Goal: Task Accomplishment & Management: Use online tool/utility

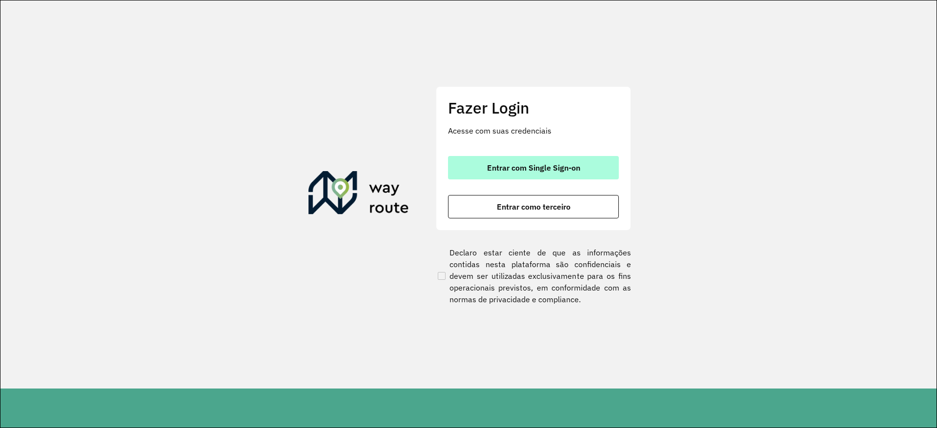
click at [517, 161] on button "Entrar com Single Sign-on" at bounding box center [533, 167] width 171 height 23
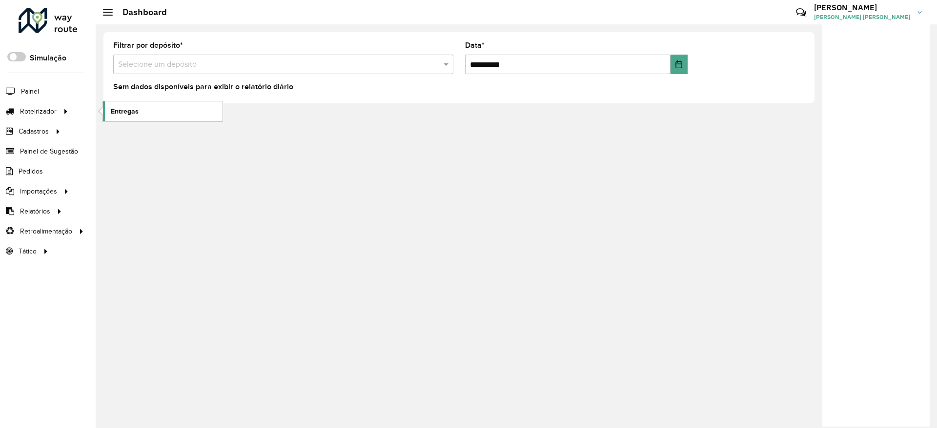
click at [134, 107] on span "Entregas" at bounding box center [125, 111] width 28 height 10
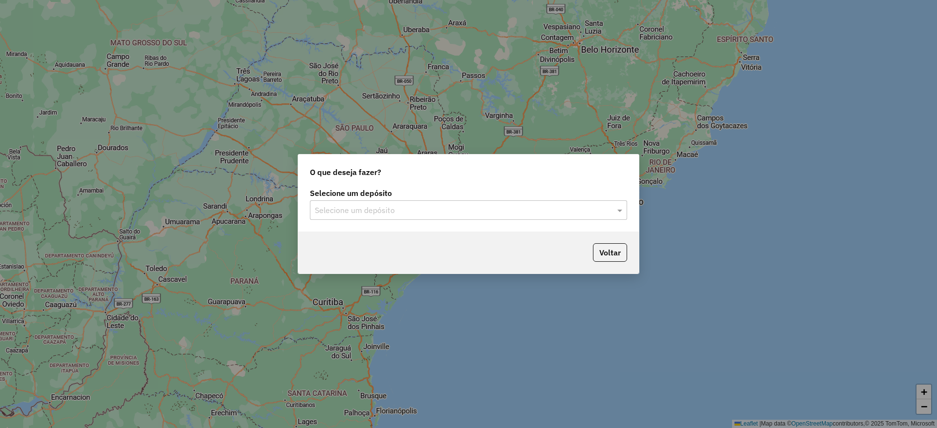
click at [463, 225] on div "Selecione um depósito Selecione um depósito" at bounding box center [468, 209] width 340 height 46
click at [462, 209] on input "text" at bounding box center [459, 211] width 288 height 12
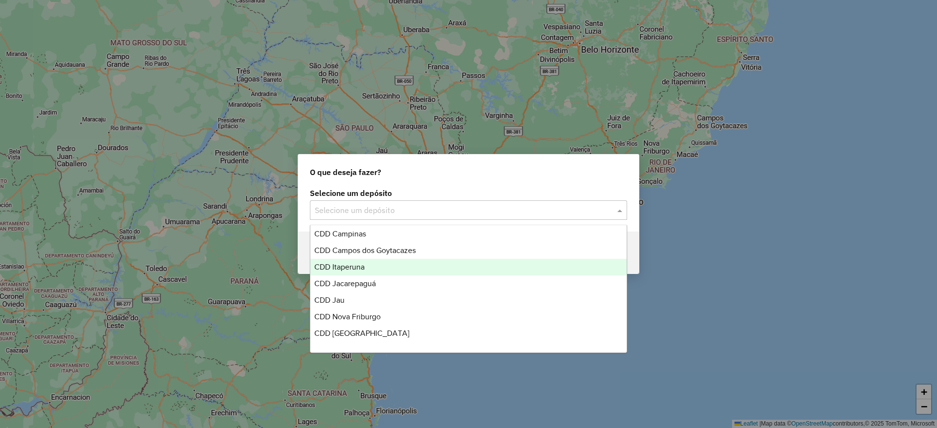
scroll to position [73, 0]
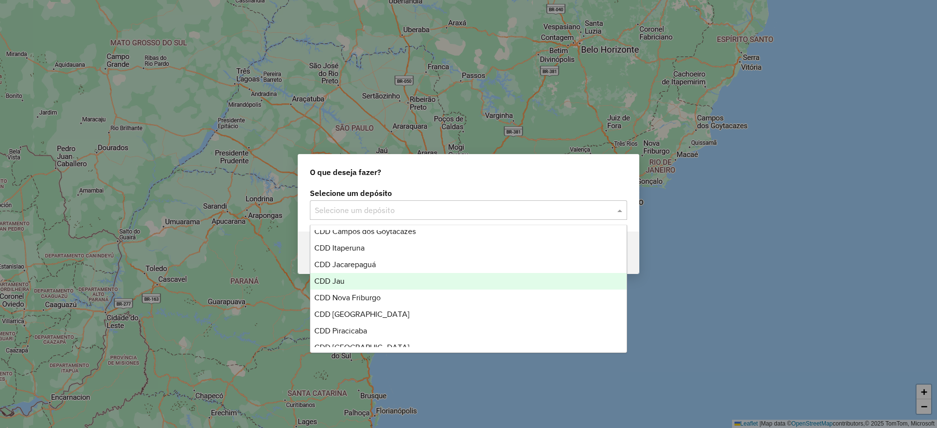
click at [349, 284] on div "CDD Jau" at bounding box center [468, 281] width 316 height 17
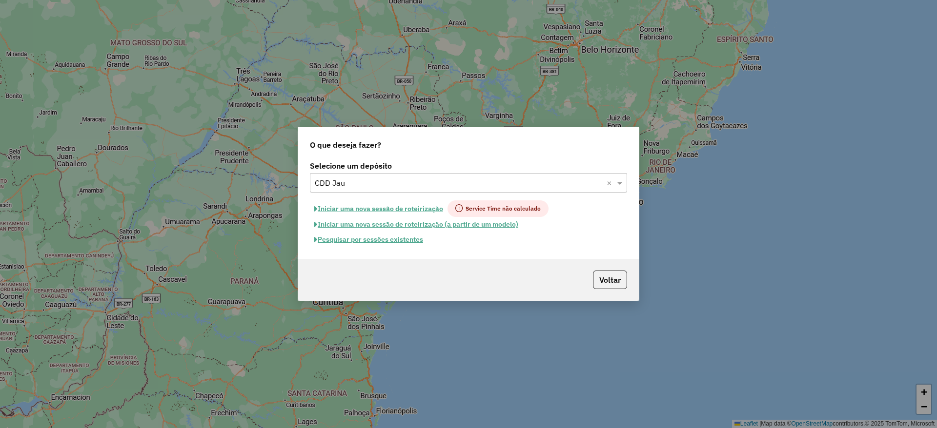
click at [375, 245] on button "Pesquisar por sessões existentes" at bounding box center [369, 239] width 118 height 15
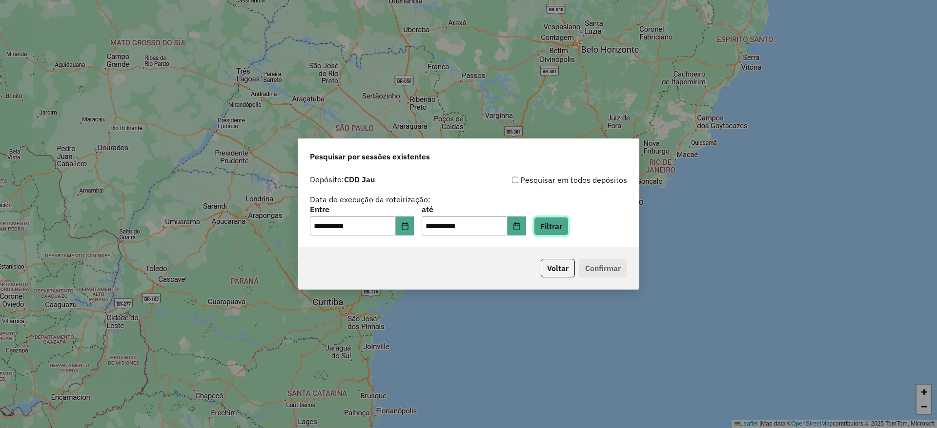
click at [568, 227] on button "Filtrar" at bounding box center [551, 226] width 35 height 19
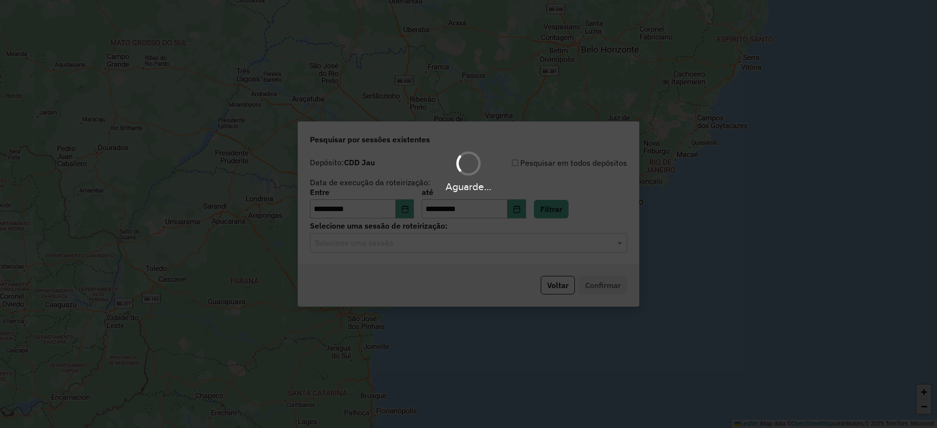
click at [428, 240] on hb-app "**********" at bounding box center [468, 214] width 937 height 428
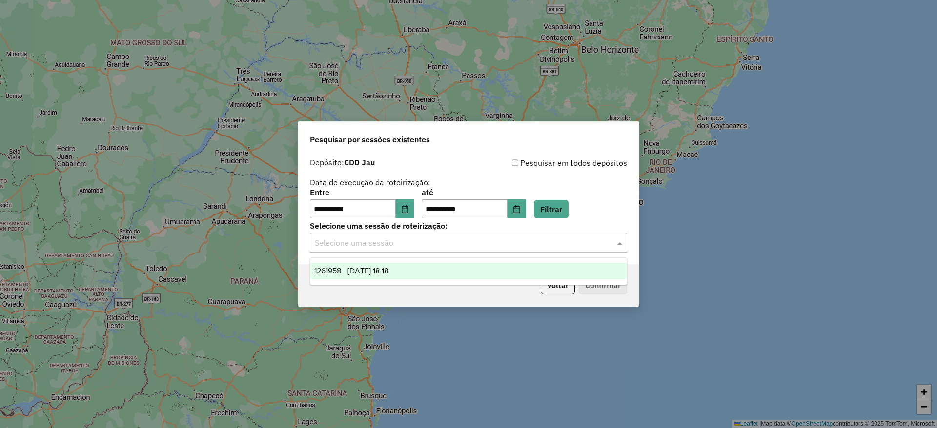
click at [425, 243] on input "text" at bounding box center [459, 244] width 288 height 12
click at [417, 268] on div "1261958 - 09/09/2025 18:18" at bounding box center [468, 271] width 316 height 17
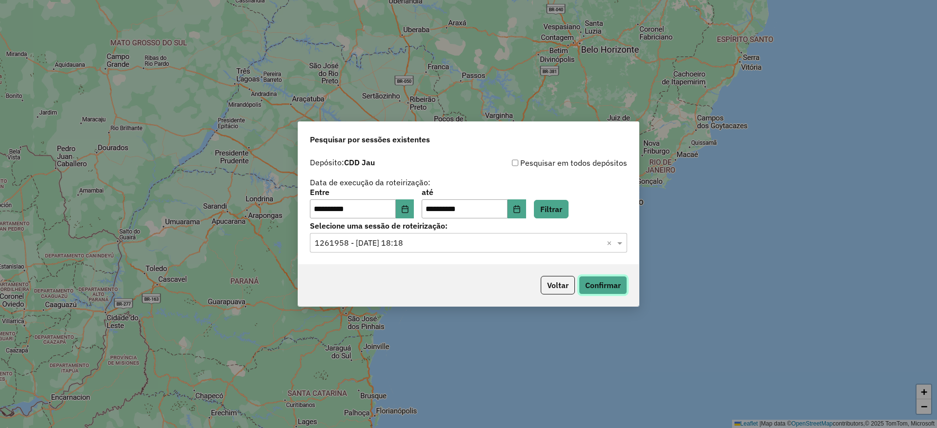
click at [613, 284] on button "Confirmar" at bounding box center [603, 285] width 48 height 19
click at [403, 208] on button "Choose Date" at bounding box center [405, 210] width 19 height 20
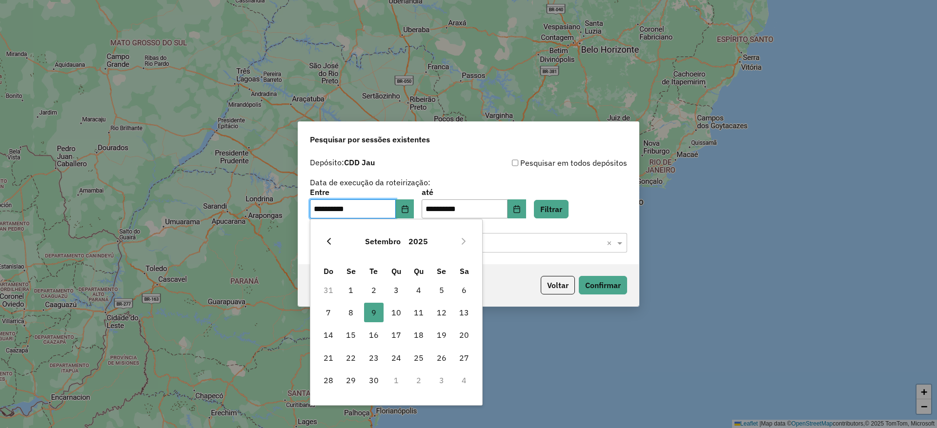
click at [325, 239] on icon "Previous Month" at bounding box center [329, 242] width 8 height 8
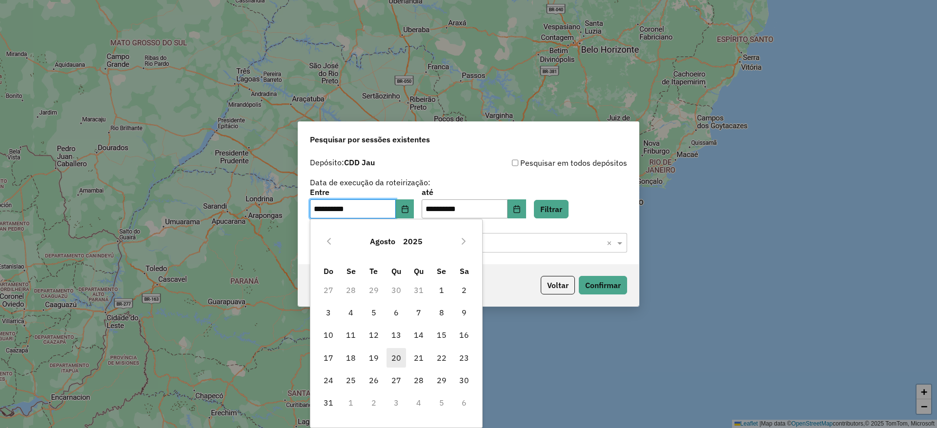
click at [392, 357] on span "20" at bounding box center [396, 358] width 20 height 20
type input "**********"
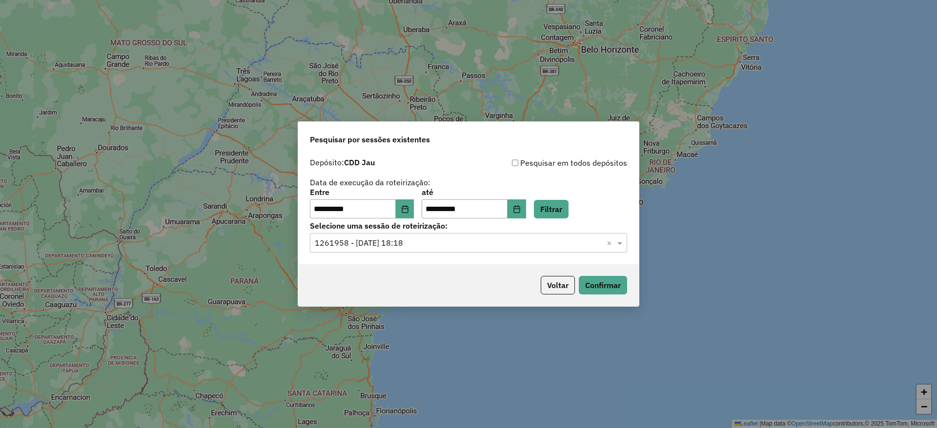
click at [544, 200] on div "**********" at bounding box center [468, 204] width 317 height 30
click at [526, 201] on button "Choose Date" at bounding box center [516, 210] width 19 height 20
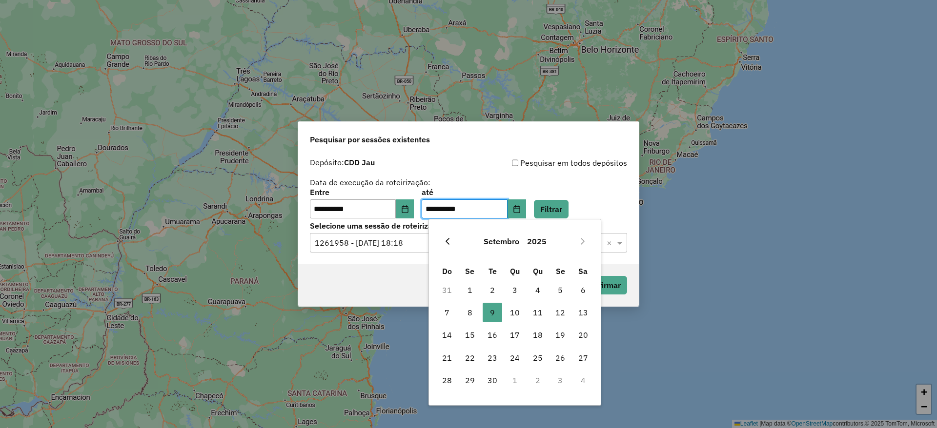
click at [442, 244] on button "Previous Month" at bounding box center [448, 242] width 16 height 16
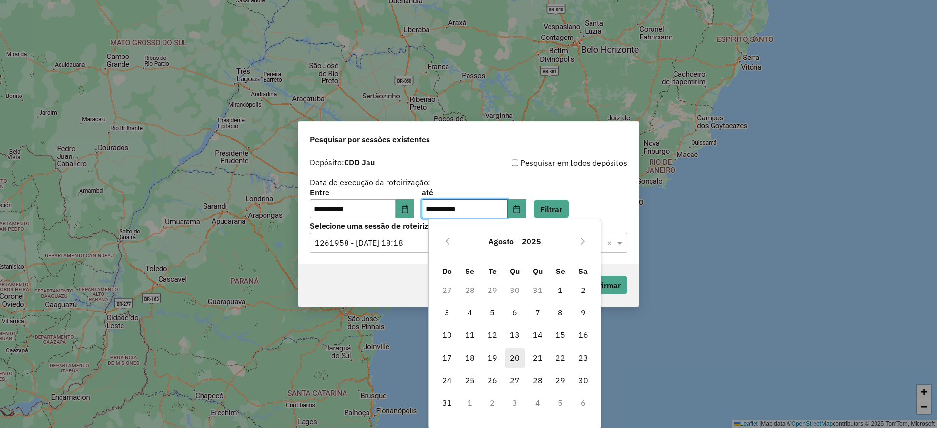
click at [517, 355] on span "20" at bounding box center [515, 358] width 20 height 20
type input "**********"
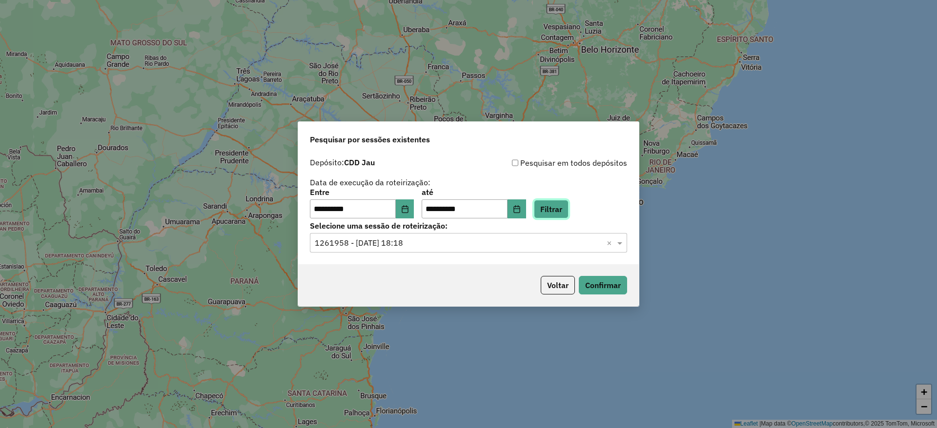
click at [556, 208] on button "Filtrar" at bounding box center [551, 209] width 35 height 19
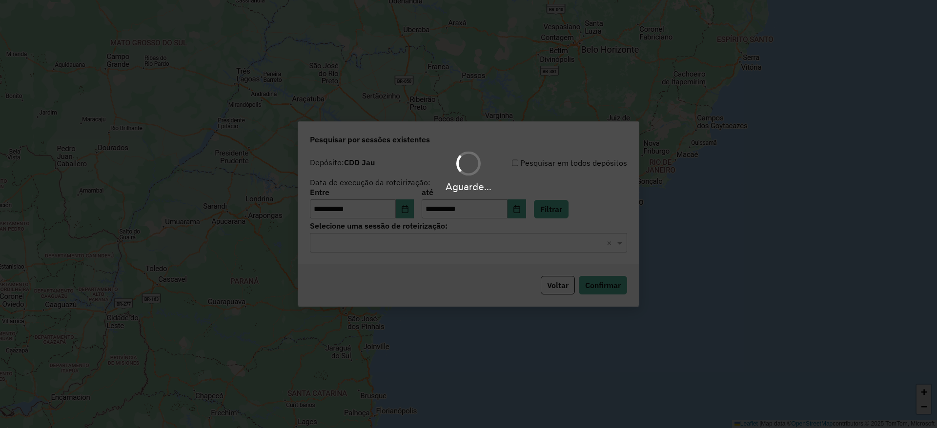
click at [442, 243] on input "text" at bounding box center [459, 244] width 288 height 12
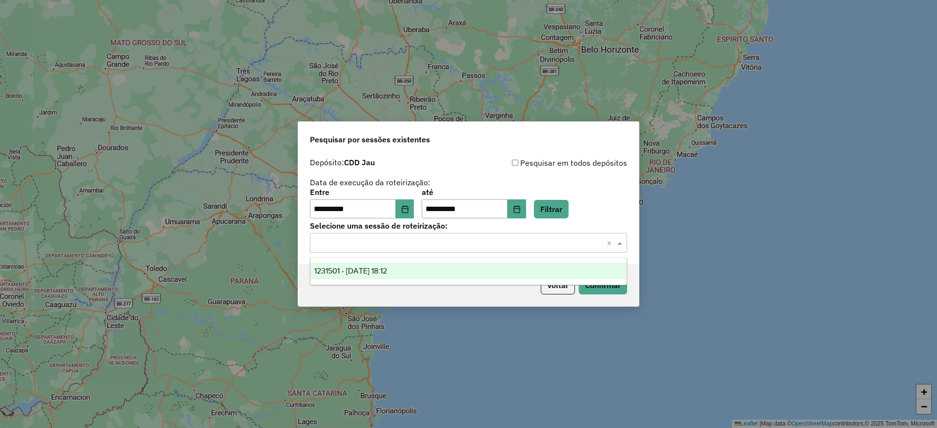
click at [439, 267] on div "1231501 - 20/08/2025 18:12" at bounding box center [468, 271] width 316 height 17
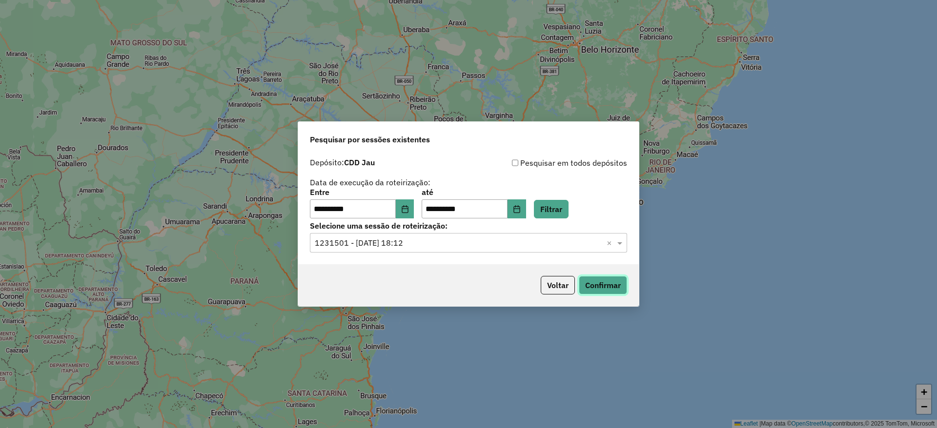
click at [592, 290] on button "Confirmar" at bounding box center [603, 285] width 48 height 19
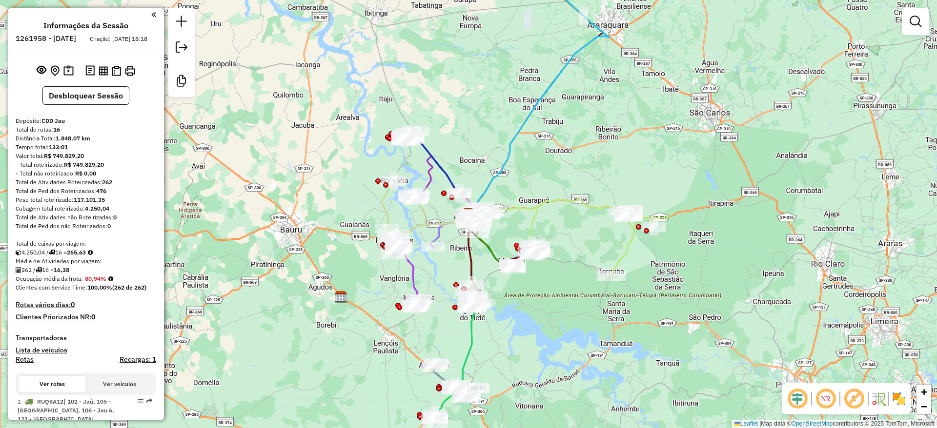
click at [799, 393] on em at bounding box center [796, 398] width 23 height 23
click at [860, 396] on em at bounding box center [853, 398] width 23 height 23
click at [904, 396] on img at bounding box center [899, 399] width 16 height 16
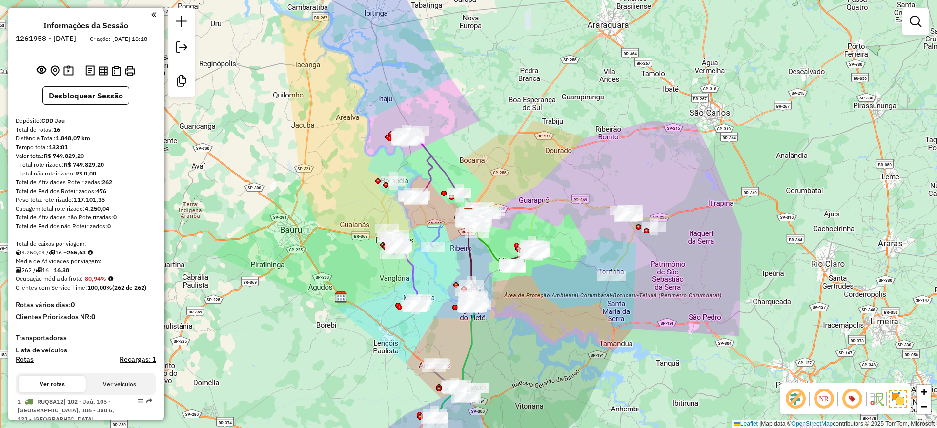
click at [808, 315] on div "Janela de atendimento Grade de atendimento Capacidade Transportadoras Veículos …" at bounding box center [468, 214] width 937 height 428
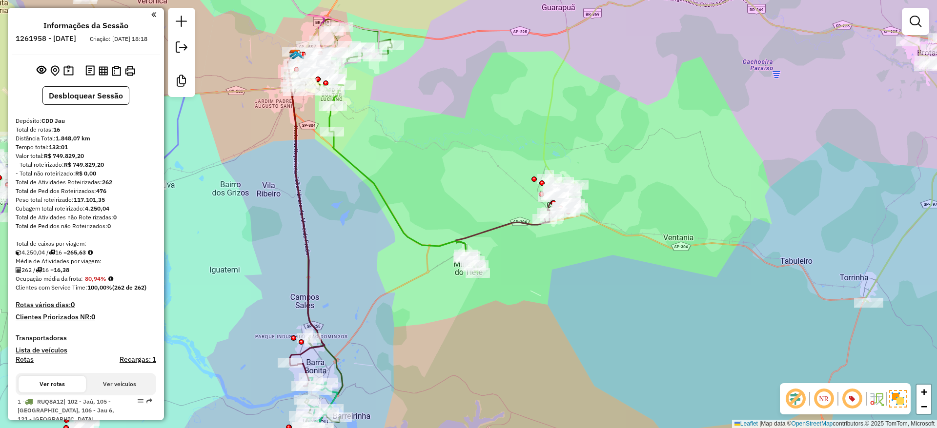
drag, startPoint x: 741, startPoint y: 280, endPoint x: 741, endPoint y: 271, distance: 8.3
click at [741, 271] on div "Janela de atendimento Grade de atendimento Capacidade Transportadoras Veículos …" at bounding box center [468, 214] width 937 height 428
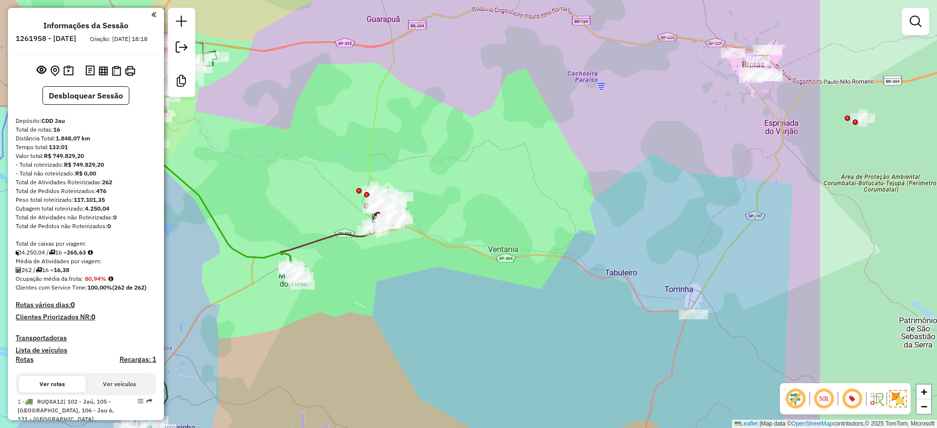
drag, startPoint x: 717, startPoint y: 296, endPoint x: 507, endPoint y: 324, distance: 211.6
click at [507, 324] on div "Janela de atendimento Grade de atendimento Capacidade Transportadoras Veículos …" at bounding box center [468, 214] width 937 height 428
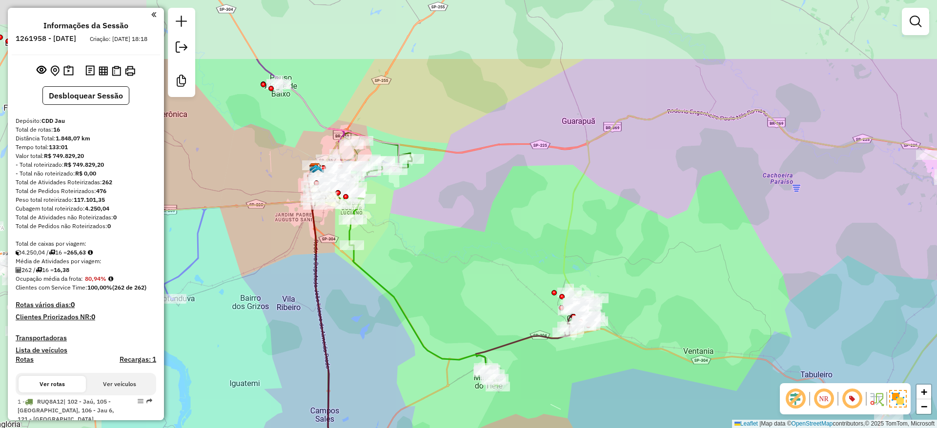
drag, startPoint x: 487, startPoint y: 180, endPoint x: 682, endPoint y: 282, distance: 219.5
click at [682, 282] on div "Janela de atendimento Grade de atendimento Capacidade Transportadoras Veículos …" at bounding box center [468, 214] width 937 height 428
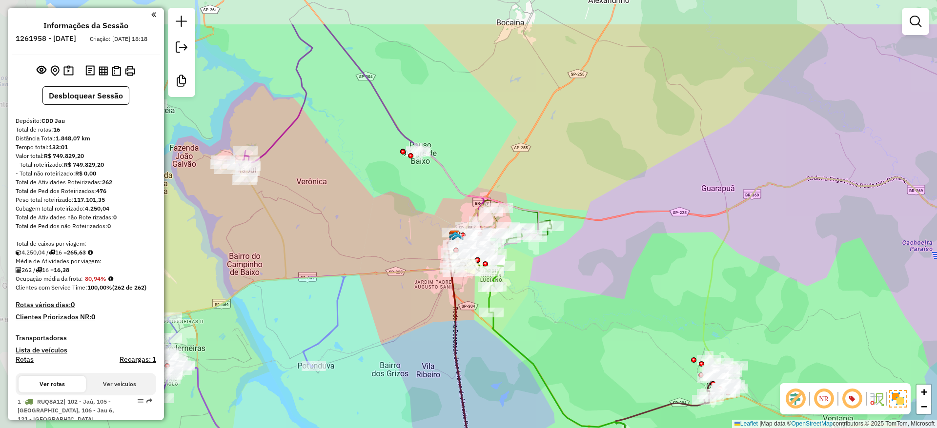
drag, startPoint x: 530, startPoint y: 223, endPoint x: 662, endPoint y: 343, distance: 178.2
click at [662, 343] on div "Janela de atendimento Grade de atendimento Capacidade Transportadoras Veículos …" at bounding box center [468, 214] width 937 height 428
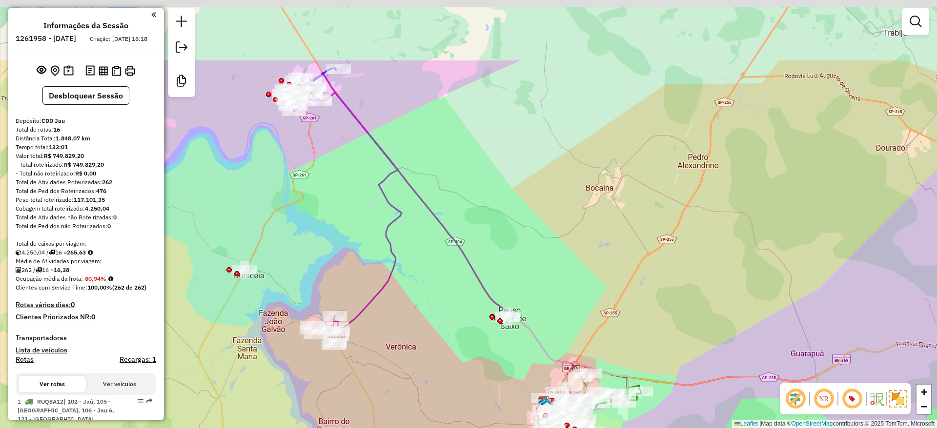
drag, startPoint x: 595, startPoint y: 226, endPoint x: 679, endPoint y: 339, distance: 141.1
click at [679, 339] on div "Janela de atendimento Grade de atendimento Capacidade Transportadoras Veículos …" at bounding box center [468, 214] width 937 height 428
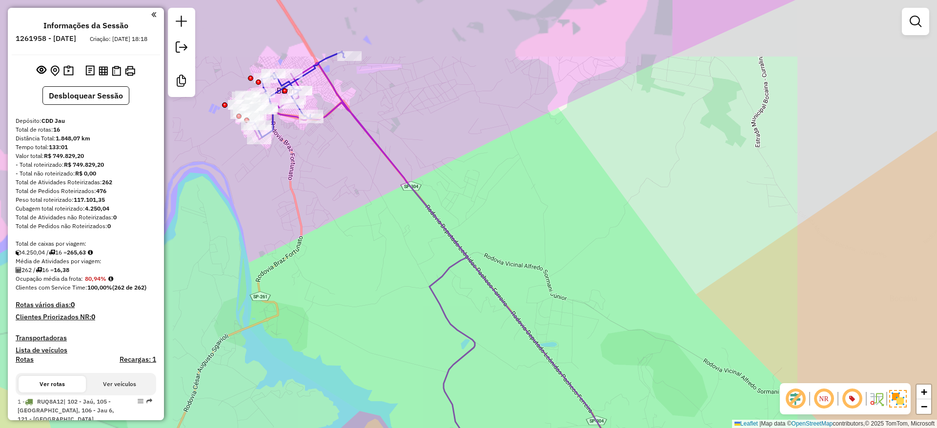
drag, startPoint x: 454, startPoint y: 125, endPoint x: 409, endPoint y: 70, distance: 71.0
click at [419, 84] on div "Janela de atendimento Grade de atendimento Capacidade Transportadoras Veículos …" at bounding box center [468, 214] width 937 height 428
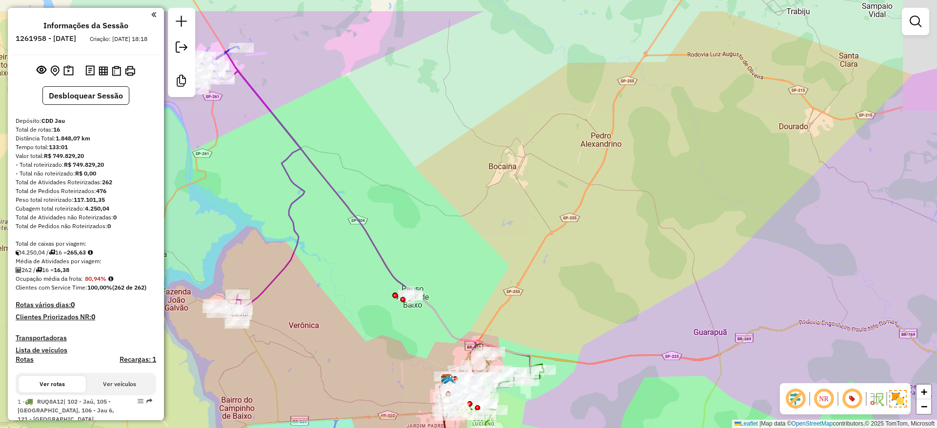
drag, startPoint x: 543, startPoint y: 173, endPoint x: 491, endPoint y: 259, distance: 100.5
click at [491, 259] on div "Janela de atendimento Grade de atendimento Capacidade Transportadoras Veículos …" at bounding box center [468, 214] width 937 height 428
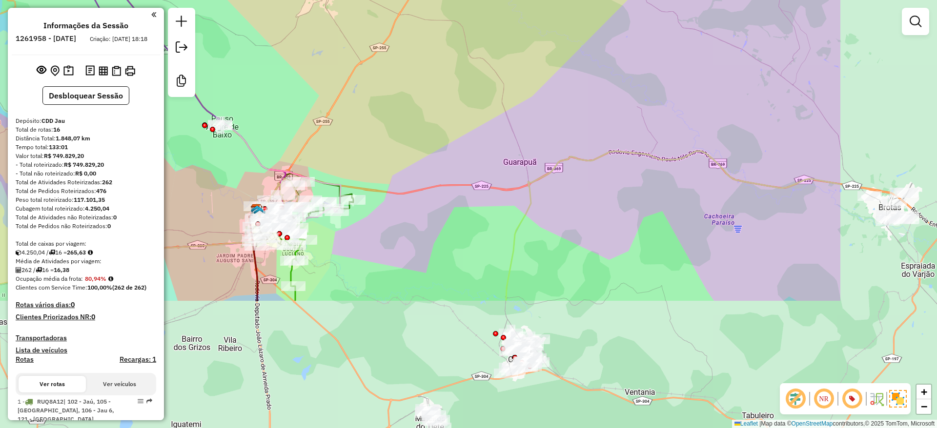
drag, startPoint x: 502, startPoint y: 283, endPoint x: 312, endPoint y: 113, distance: 255.3
click at [312, 113] on div "Janela de atendimento Grade de atendimento Capacidade Transportadoras Veículos …" at bounding box center [468, 214] width 937 height 428
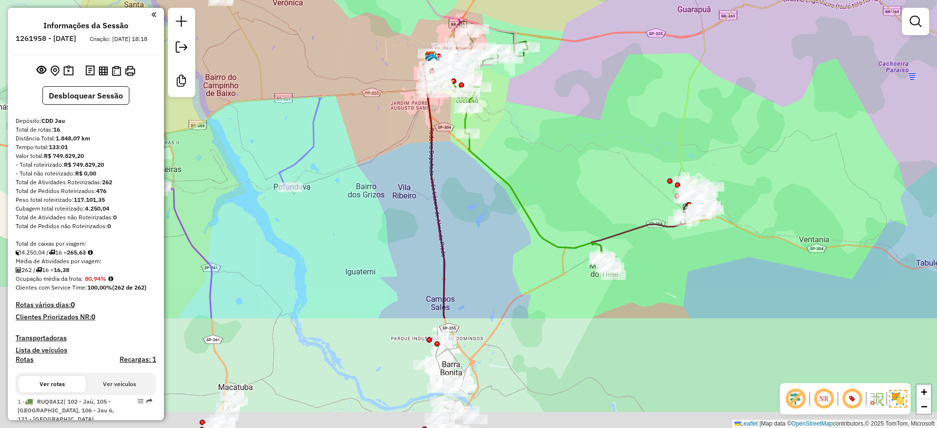
drag, startPoint x: 501, startPoint y: 205, endPoint x: 596, endPoint y: 103, distance: 139.1
click at [596, 102] on div "Janela de atendimento Grade de atendimento Capacidade Transportadoras Veículos …" at bounding box center [468, 214] width 937 height 428
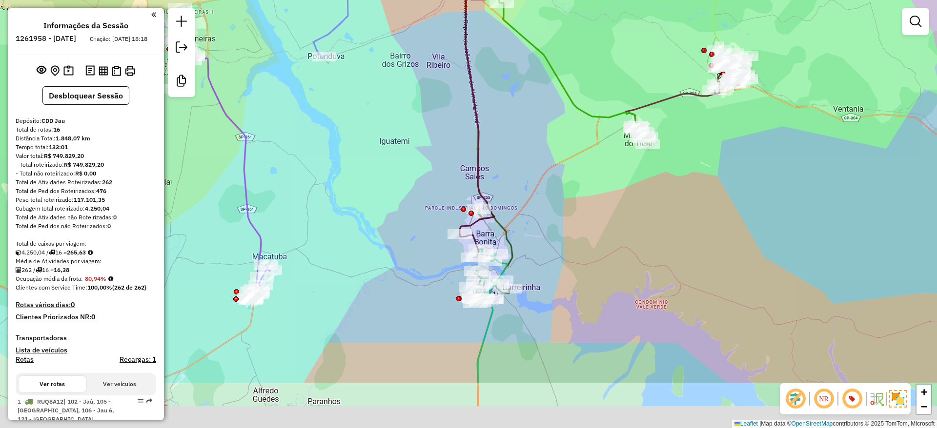
drag, startPoint x: 517, startPoint y: 166, endPoint x: 534, endPoint y: 96, distance: 72.3
click at [527, 58] on div "Janela de atendimento Grade de atendimento Capacidade Transportadoras Veículos …" at bounding box center [468, 214] width 937 height 428
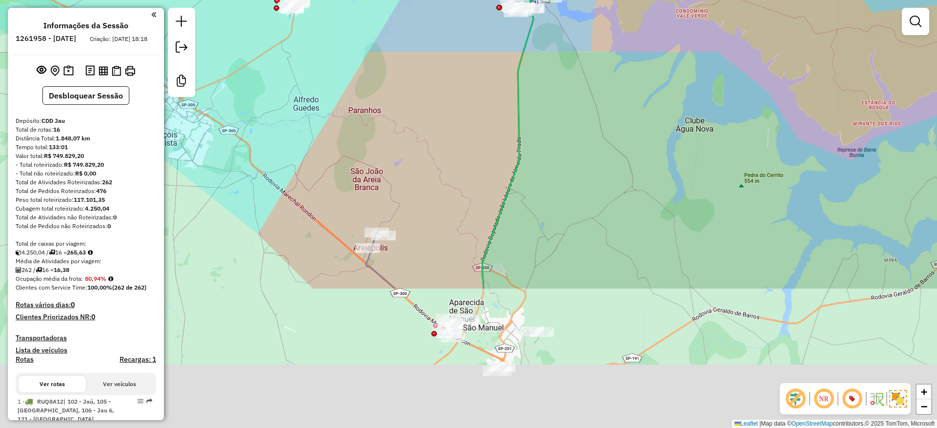
drag, startPoint x: 561, startPoint y: 263, endPoint x: 596, endPoint y: 81, distance: 185.6
click at [599, 35] on div "Janela de atendimento Grade de atendimento Capacidade Transportadoras Veículos …" at bounding box center [468, 214] width 937 height 428
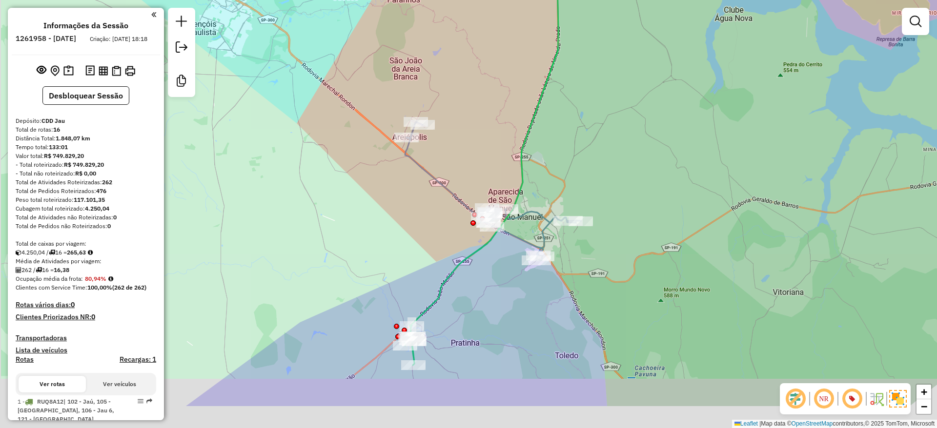
drag, startPoint x: 565, startPoint y: 225, endPoint x: 604, endPoint y: 135, distance: 98.8
click at [604, 135] on div "Janela de atendimento Grade de atendimento Capacidade Transportadoras Veículos …" at bounding box center [468, 214] width 937 height 428
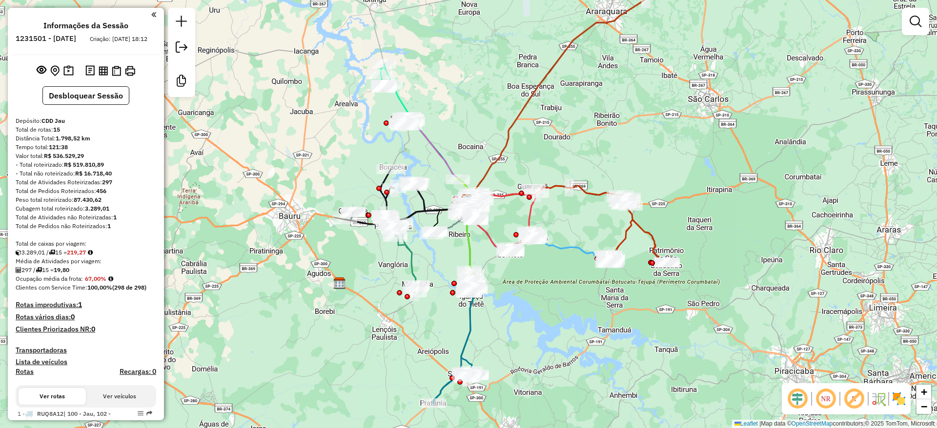
drag, startPoint x: 622, startPoint y: 159, endPoint x: 618, endPoint y: 126, distance: 33.0
click at [618, 126] on div "Janela de atendimento Grade de atendimento Capacidade Transportadoras Veículos …" at bounding box center [468, 214] width 937 height 428
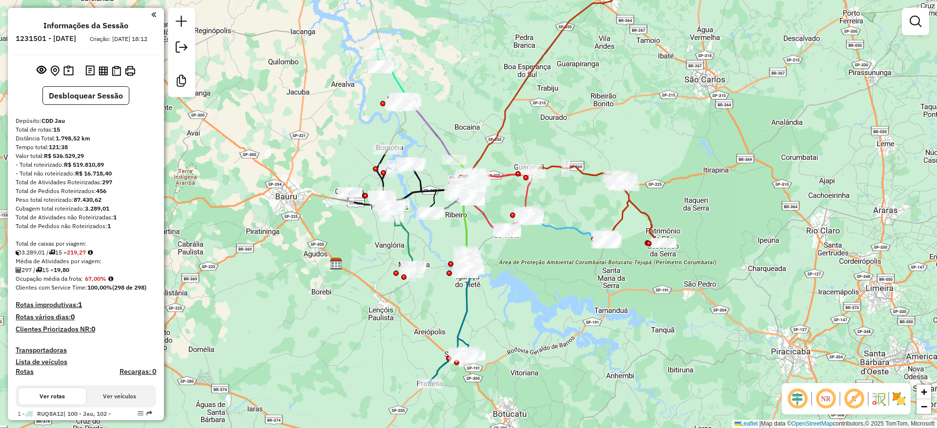
click at [796, 396] on em at bounding box center [796, 398] width 23 height 23
click at [859, 396] on em at bounding box center [853, 398] width 23 height 23
click at [904, 400] on img at bounding box center [899, 399] width 16 height 16
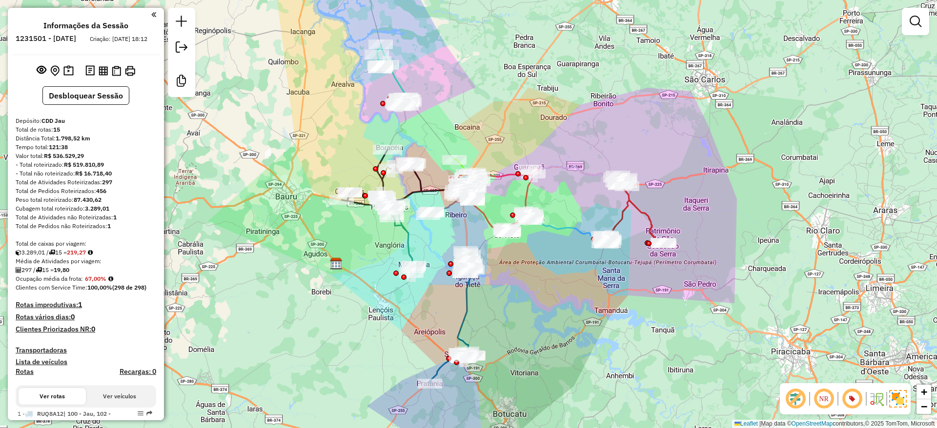
click at [734, 129] on div "Janela de atendimento Grade de atendimento Capacidade Transportadoras Veículos …" at bounding box center [468, 214] width 937 height 428
click at [387, 85] on div "Rota 6 - Placa FWC4J51 97764695 - CARMEN [DATE] DA SILV Rota 7 - Placa DVN6B86 …" at bounding box center [468, 214] width 937 height 428
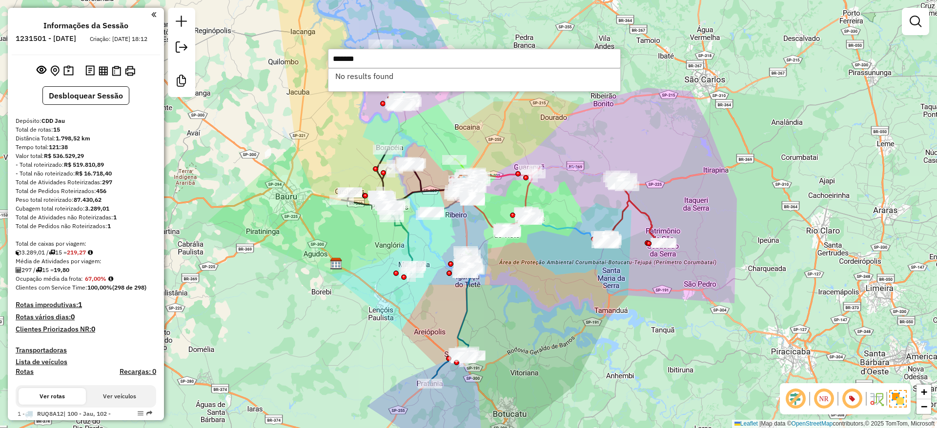
type input "*******"
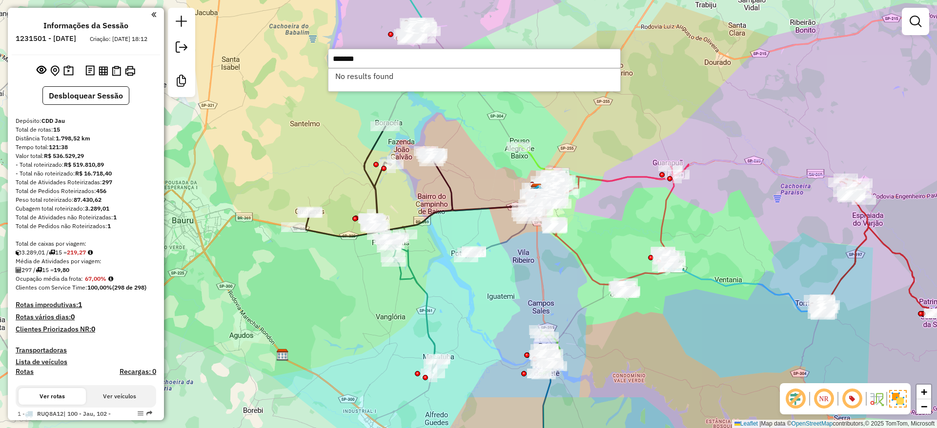
drag, startPoint x: 375, startPoint y: 342, endPoint x: 388, endPoint y: 342, distance: 13.2
click at [388, 342] on div "Janela de atendimento Grade de atendimento Capacidade Transportadoras Veículos …" at bounding box center [468, 214] width 937 height 428
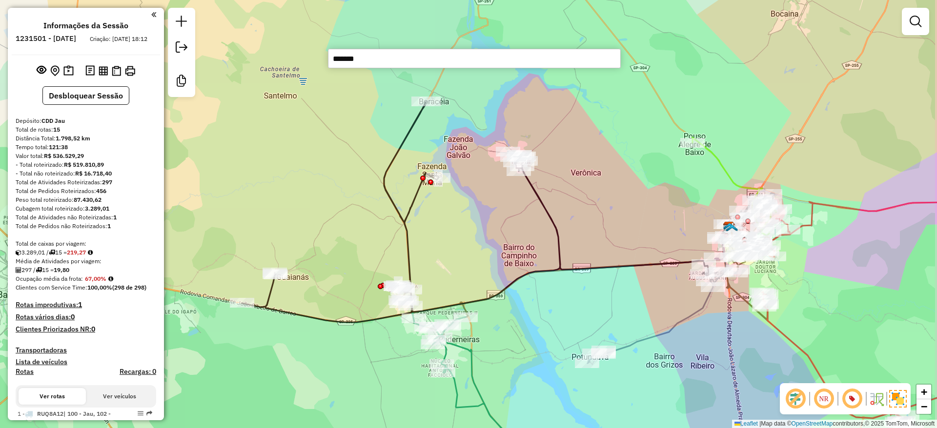
click at [600, 297] on div "Janela de atendimento Grade de atendimento Capacidade Transportadoras Veículos …" at bounding box center [468, 214] width 937 height 428
